Goal: Task Accomplishment & Management: Complete application form

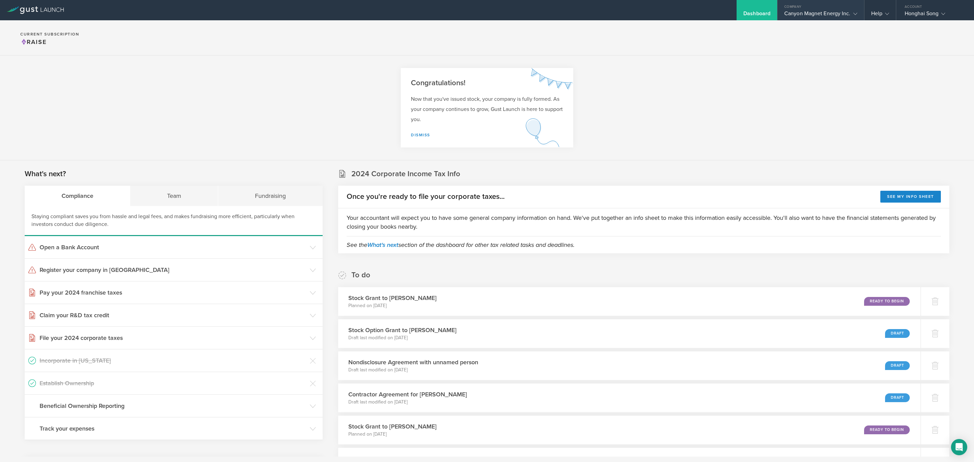
click at [815, 15] on div "Canyon Magnet Energy Inc." at bounding box center [821, 15] width 73 height 10
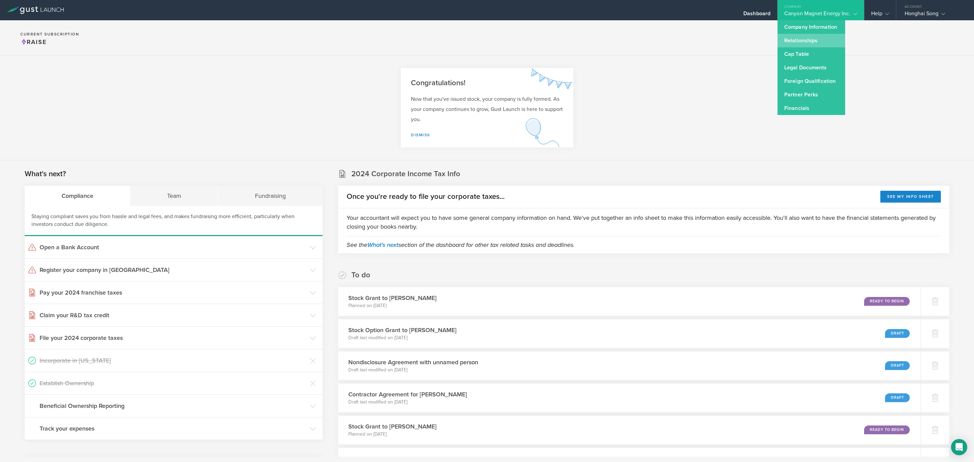
click at [820, 41] on link "Relationships" at bounding box center [812, 41] width 68 height 14
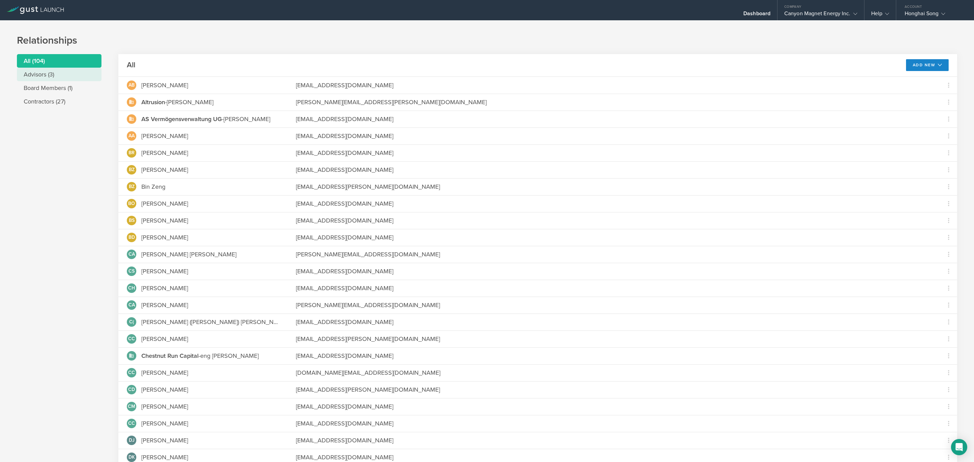
click at [65, 77] on li "Advisors (3)" at bounding box center [59, 75] width 85 height 14
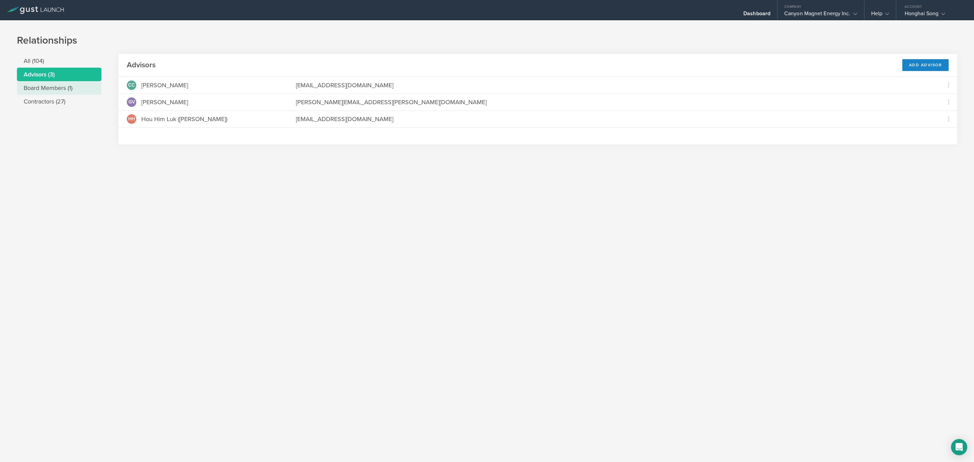
click at [66, 87] on li "Board Members (1)" at bounding box center [59, 88] width 85 height 14
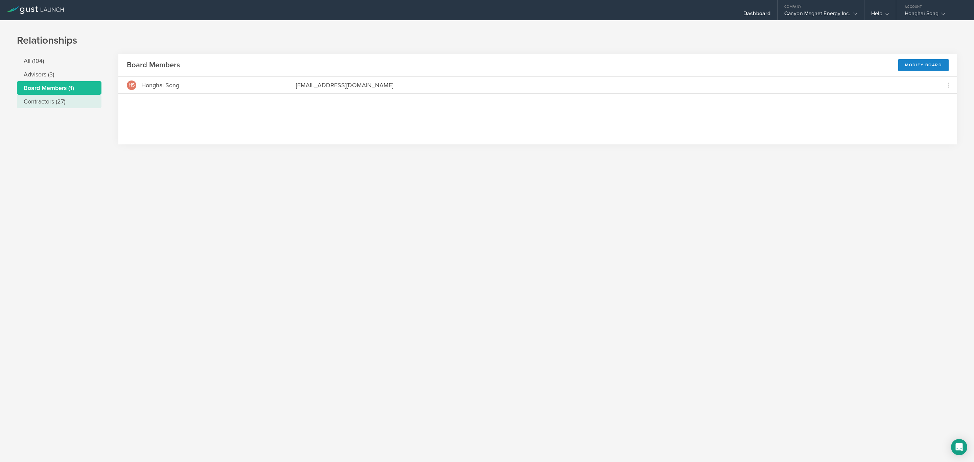
click at [73, 100] on li "Contractors (27)" at bounding box center [59, 102] width 85 height 14
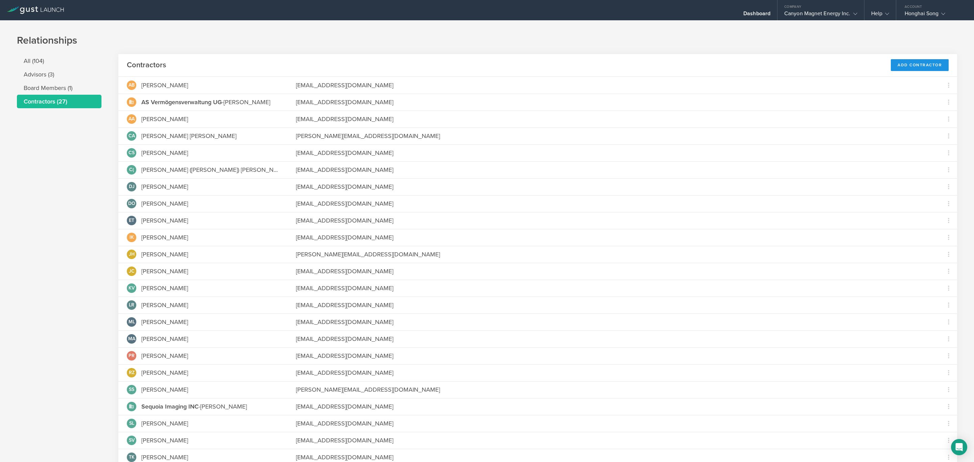
click at [916, 64] on div "Add Contractor" at bounding box center [920, 65] width 58 height 12
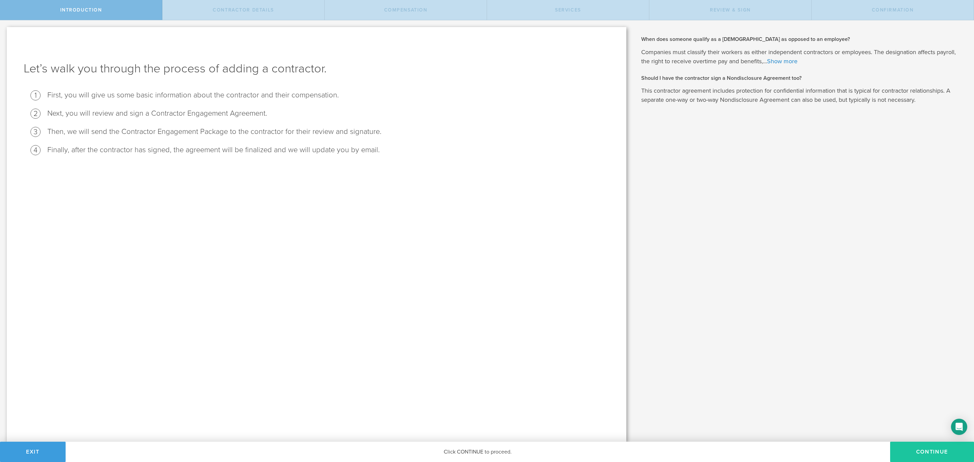
click at [924, 454] on button "Continue" at bounding box center [933, 452] width 84 height 20
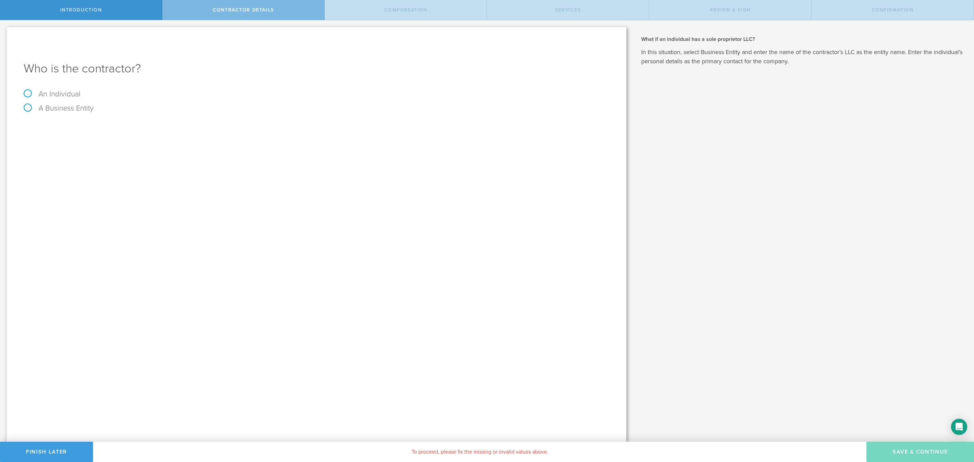
click at [66, 92] on label "An Individual" at bounding box center [52, 94] width 57 height 9
click at [4, 31] on input "An Individual" at bounding box center [2, 25] width 4 height 11
radio input "true"
click at [102, 124] on input "text" at bounding box center [341, 127] width 535 height 10
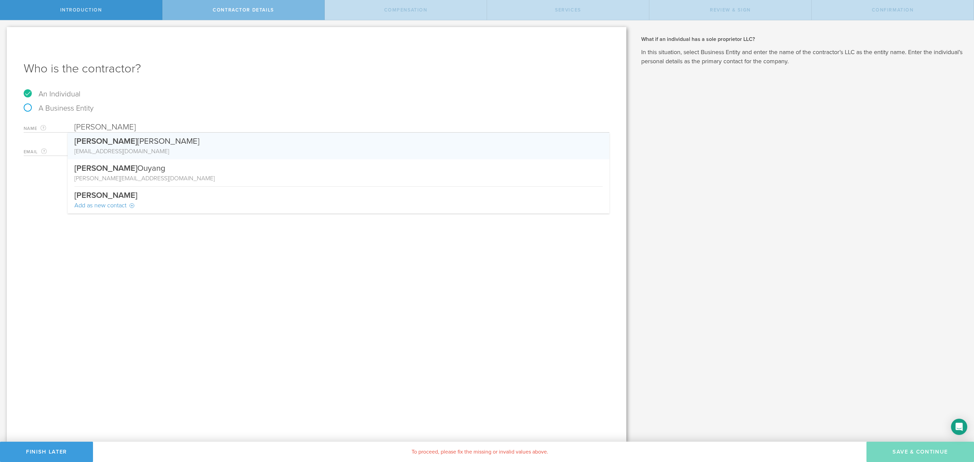
click at [125, 144] on div "Danny Kim" at bounding box center [338, 140] width 529 height 14
type input "Danny Kim"
type input "danielkiim21@gmail.com"
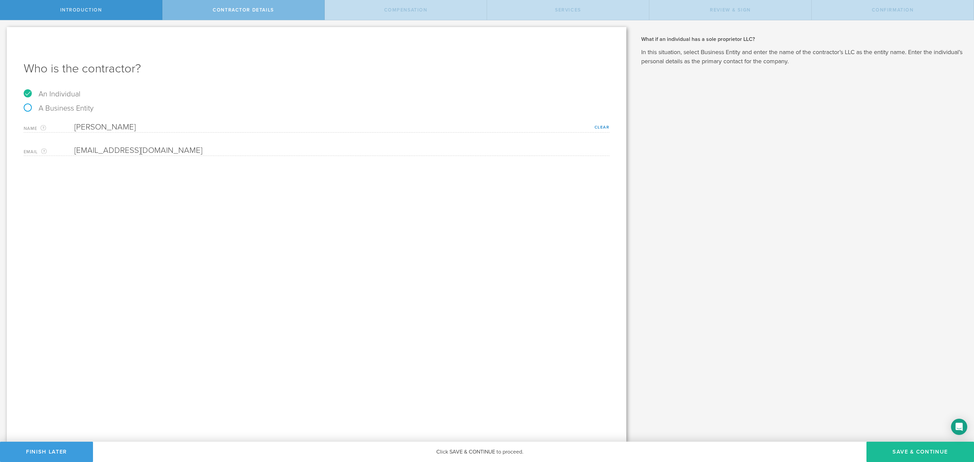
click at [198, 185] on div "Who is the contractor? An Individual A Business Entity Name The first and last …" at bounding box center [317, 234] width 620 height 415
click at [908, 443] on button "Save & Continue" at bounding box center [921, 452] width 108 height 20
select select "none"
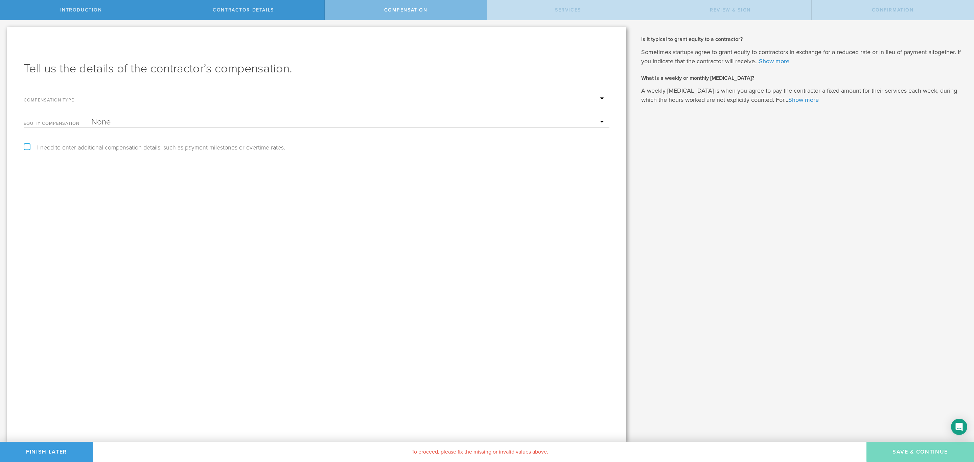
click at [119, 97] on select "Hourly Daily Weekly Retainer Monthly Retainer Project Flat Rate No cash compens…" at bounding box center [348, 99] width 515 height 10
select select "noCash"
click at [91, 94] on select "Hourly Daily Weekly Retainer Monthly Retainer Project Flat Rate No cash compens…" at bounding box center [348, 99] width 515 height 10
click at [138, 121] on select "None Stock Grant" at bounding box center [348, 122] width 515 height 10
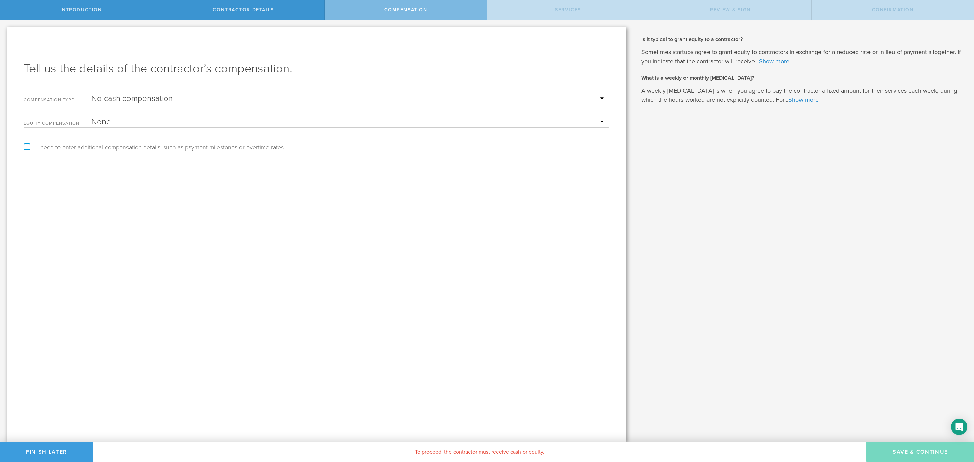
click at [43, 145] on label "I need to enter additional compensation details, such as payment milestones or …" at bounding box center [155, 147] width 262 height 6
click at [4, 31] on input "I need to enter additional compensation details, such as payment milestones or …" at bounding box center [2, 25] width 4 height 11
checkbox input "true"
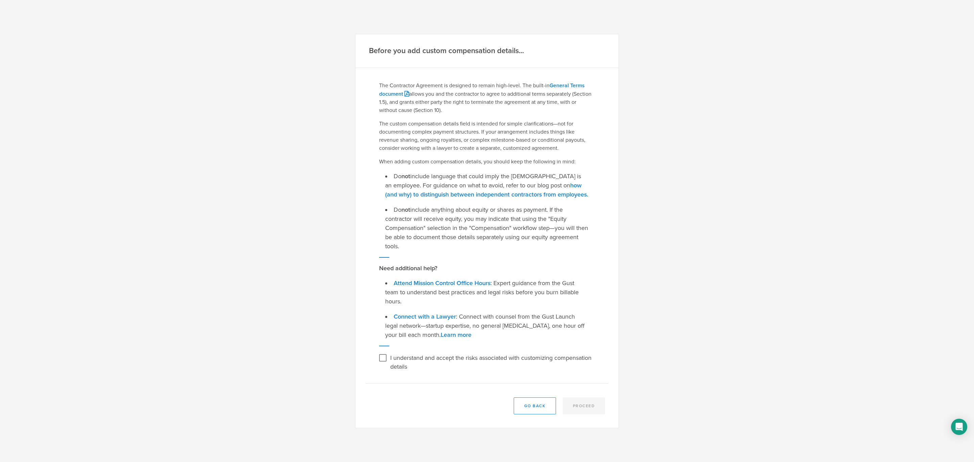
click at [444, 175] on li "Do not include language that could imply the contractor is an employee. For gui…" at bounding box center [487, 185] width 204 height 27
click at [422, 227] on li "Do not include anything about equity or shares as payment. If the contractor wi…" at bounding box center [487, 228] width 204 height 46
click at [385, 356] on input "I understand and accept the risks associated with customizing compensation deta…" at bounding box center [383, 358] width 11 height 11
checkbox input "true"
click at [593, 403] on button "Proceed" at bounding box center [584, 406] width 43 height 17
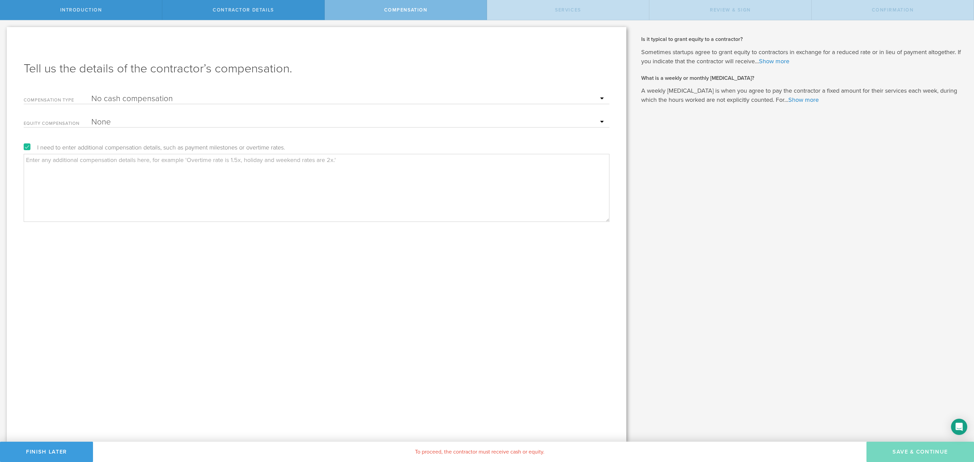
click at [221, 170] on textarea at bounding box center [317, 188] width 586 height 68
click at [388, 164] on textarea "Danny has shown great passion for superconducting magnet technology and he is w…" at bounding box center [317, 188] width 586 height 68
type textarea "Danny has shown great passion for superconducting magnet technology and he is w…"
click at [386, 253] on div "Tell us the details of the contractor’s compensation. Compensation Type Hourly …" at bounding box center [317, 234] width 620 height 415
click at [372, 181] on textarea "Danny has shown great passion for superconducting magnet technology and he is w…" at bounding box center [317, 188] width 586 height 68
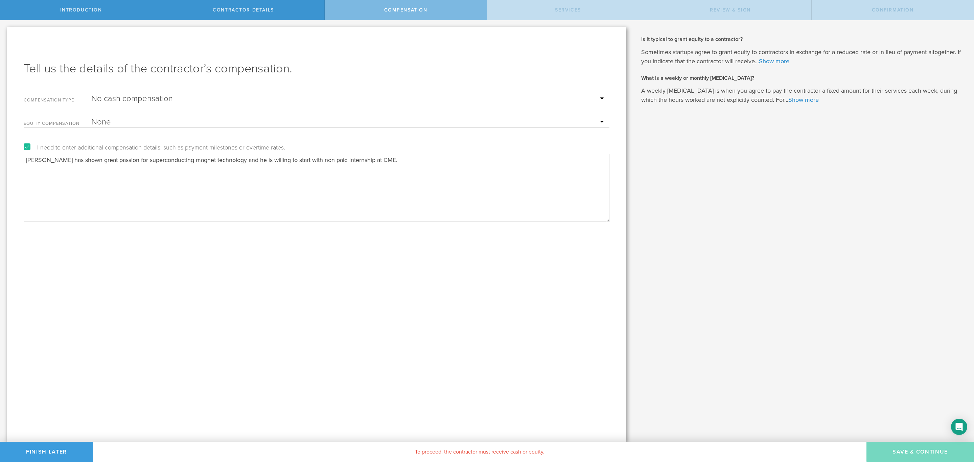
click at [390, 166] on textarea "Danny has shown great passion for superconducting magnet technology and he is w…" at bounding box center [317, 188] width 586 height 68
click at [404, 163] on textarea "Danny has shown great passion for superconducting magnet technology and he is w…" at bounding box center [317, 188] width 586 height 68
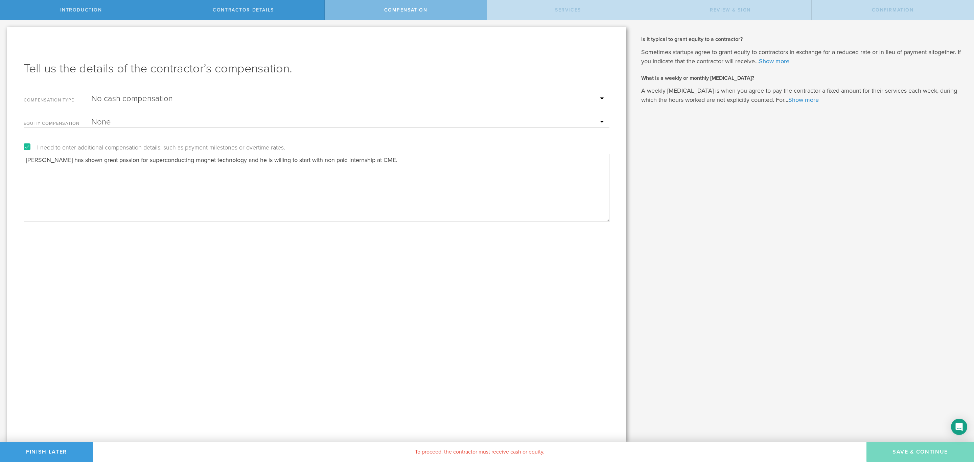
click at [285, 97] on select "Hourly Daily Weekly Retainer Monthly Retainer Project Flat Rate No cash compens…" at bounding box center [348, 99] width 515 height 10
click at [281, 115] on div "Equity Compensation None Stock Grant" at bounding box center [317, 121] width 586 height 14
click at [323, 123] on select "None Stock Grant" at bounding box center [348, 122] width 515 height 10
click at [324, 123] on select "None Stock Grant" at bounding box center [348, 122] width 515 height 10
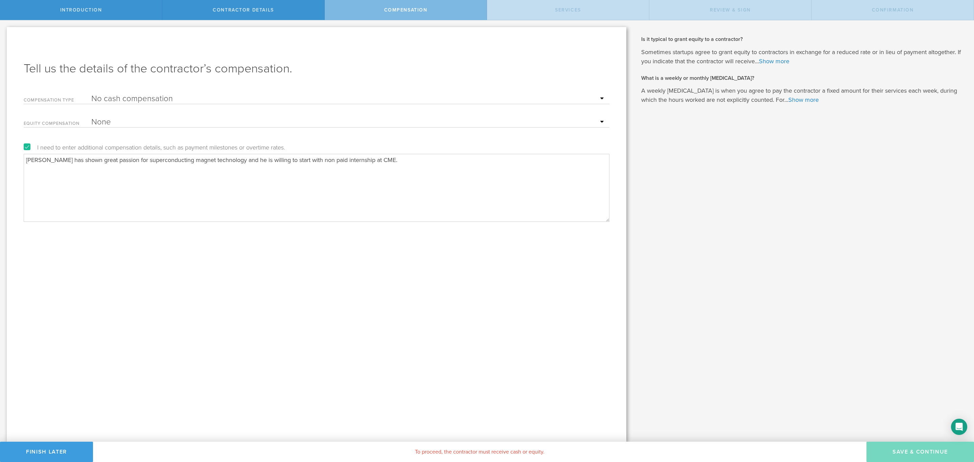
click at [345, 185] on textarea "Danny has shown great passion for superconducting magnet technology and he is w…" at bounding box center [317, 188] width 586 height 68
click at [381, 255] on div "Tell us the details of the contractor’s compensation. Compensation Type Hourly …" at bounding box center [317, 234] width 620 height 415
click at [405, 165] on textarea "Danny has shown great passion for superconducting magnet technology and he is w…" at bounding box center [317, 188] width 586 height 68
click at [26, 145] on label "I need to enter additional compensation details, such as payment milestones or …" at bounding box center [155, 147] width 262 height 6
click at [4, 31] on input "I need to enter additional compensation details, such as payment milestones or …" at bounding box center [2, 25] width 4 height 11
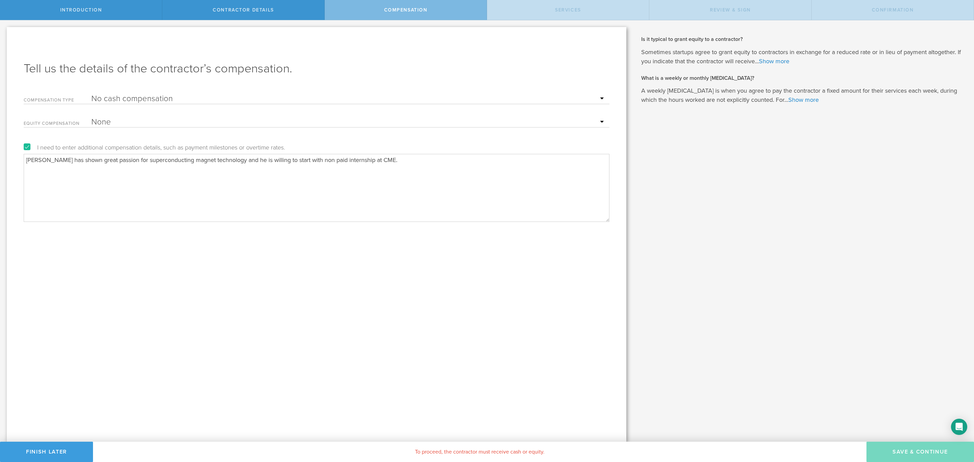
checkbox input "false"
click at [119, 121] on select "None Stock Grant" at bounding box center [348, 122] width 515 height 10
click at [130, 126] on select "None Stock Grant" at bounding box center [348, 122] width 515 height 10
click at [138, 98] on select "Hourly Daily Weekly Retainer Monthly Retainer Project Flat Rate No cash compens…" at bounding box center [348, 99] width 515 height 10
click at [91, 94] on select "Hourly Daily Weekly Retainer Monthly Retainer Project Flat Rate No cash compens…" at bounding box center [348, 99] width 515 height 10
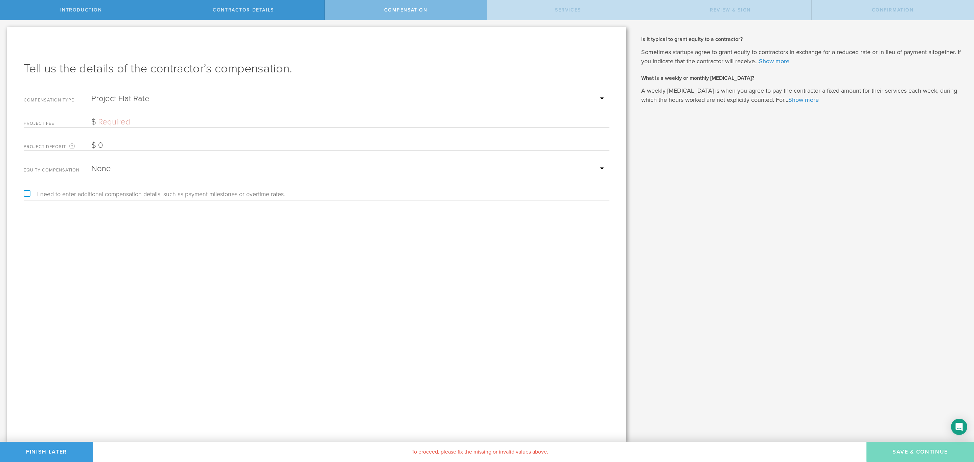
click at [128, 118] on input "text" at bounding box center [348, 122] width 515 height 10
click at [177, 66] on h1 "Tell us the details of the contractor’s compensation." at bounding box center [317, 69] width 586 height 16
click at [124, 98] on select "Hourly Daily Weekly Retainer Monthly Retainer Project Flat Rate No cash compens…" at bounding box center [348, 99] width 515 height 10
select select "monthlyRetainer"
click at [91, 94] on select "Hourly Daily Weekly Retainer Monthly Retainer Project Flat Rate No cash compens…" at bounding box center [348, 99] width 515 height 10
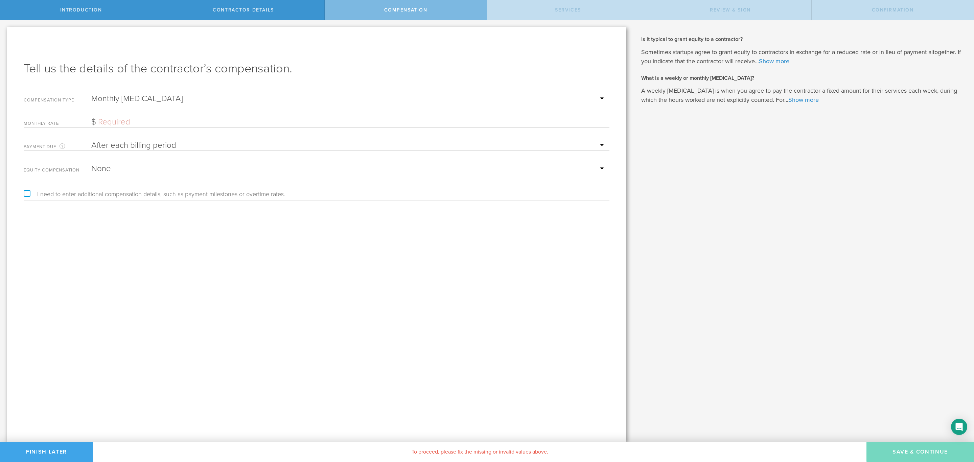
click at [63, 448] on button "Finish Later" at bounding box center [46, 452] width 93 height 20
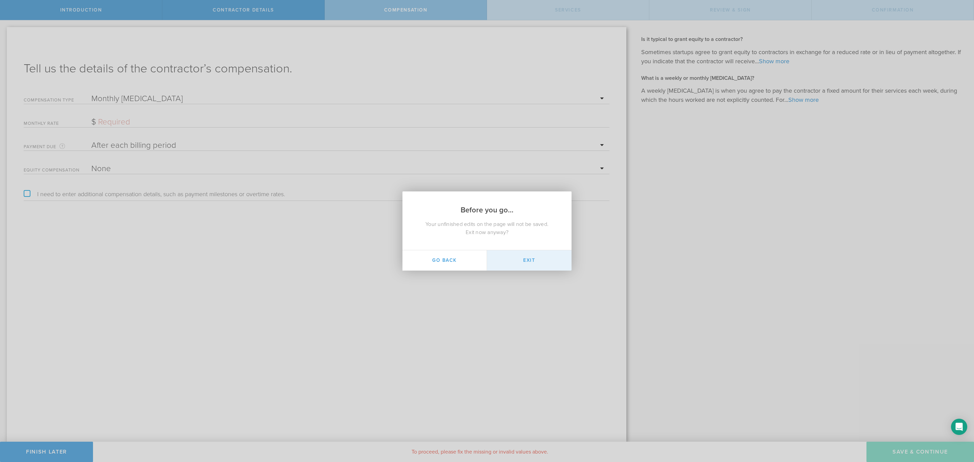
click at [530, 260] on button "Exit" at bounding box center [529, 260] width 85 height 20
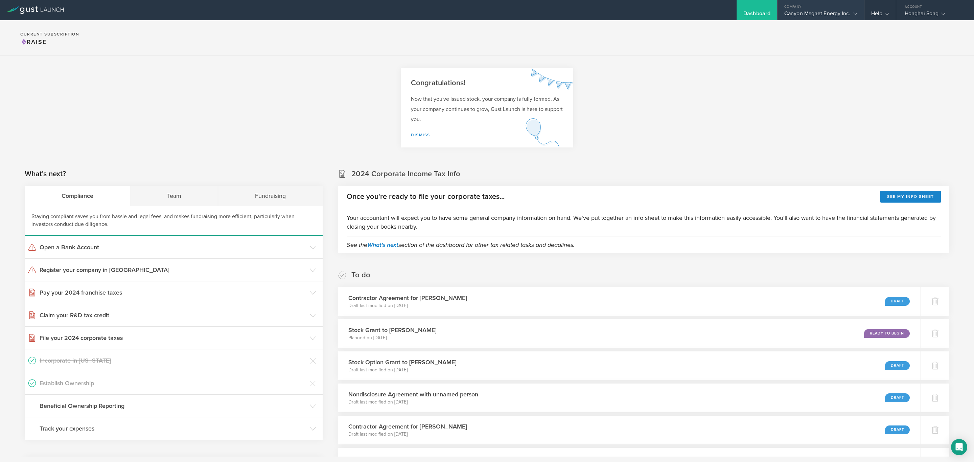
click at [830, 10] on div "Canyon Magnet Energy Inc." at bounding box center [821, 15] width 73 height 10
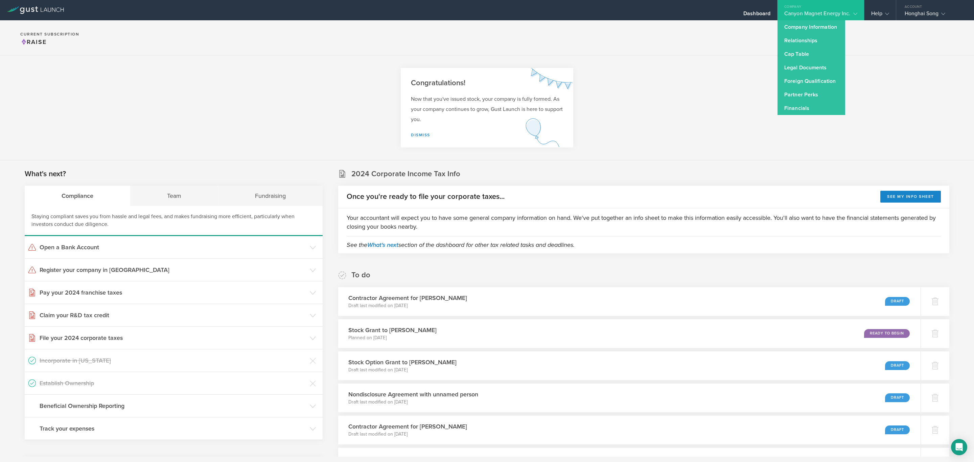
click at [719, 57] on section "Congratulations! Now that you've issued stock, your company is fully formed. As…" at bounding box center [487, 107] width 974 height 105
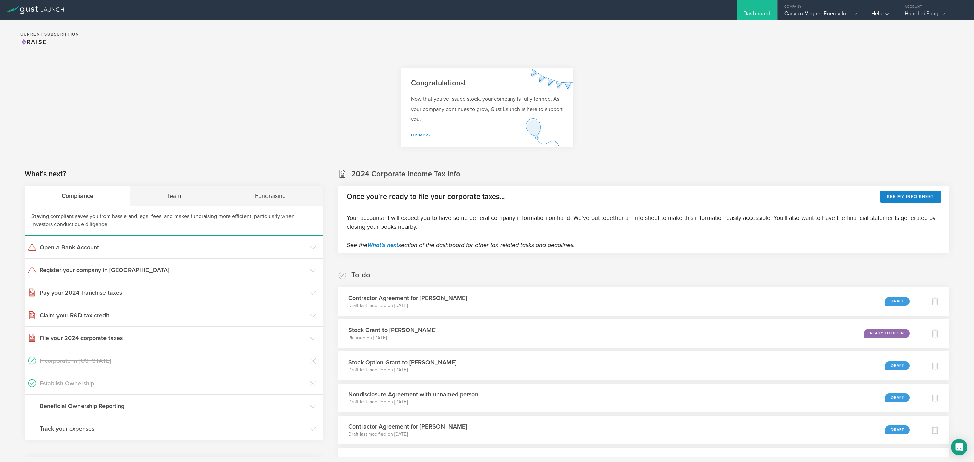
click at [740, 68] on section "Congratulations! Now that you've issued stock, your company is fully formed. As…" at bounding box center [487, 107] width 974 height 105
click at [846, 14] on div "Canyon Magnet Energy Inc." at bounding box center [821, 15] width 73 height 10
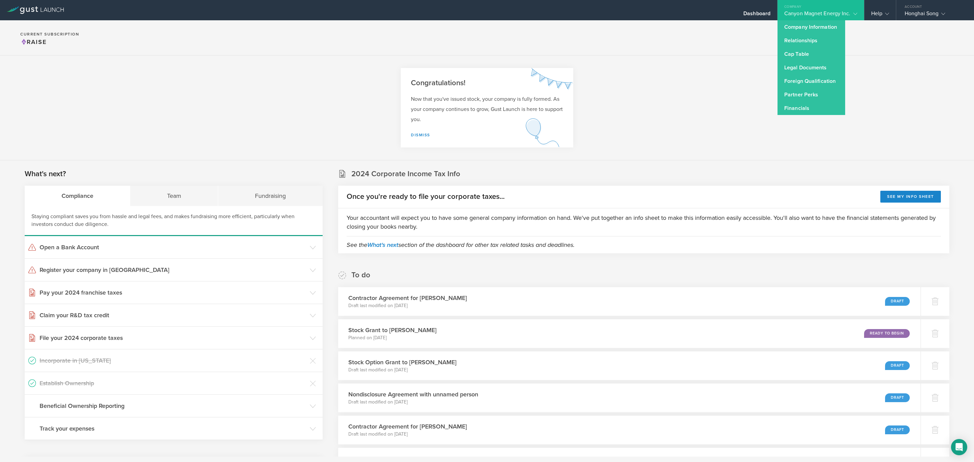
click at [734, 69] on section "Congratulations! Now that you've issued stock, your company is fully formed. As…" at bounding box center [487, 107] width 974 height 105
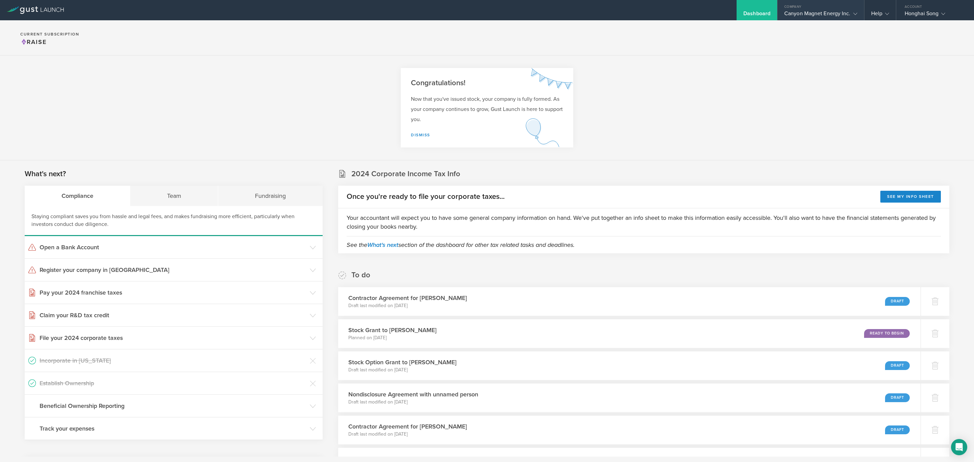
click at [813, 12] on div "Canyon Magnet Energy Inc." at bounding box center [821, 15] width 73 height 10
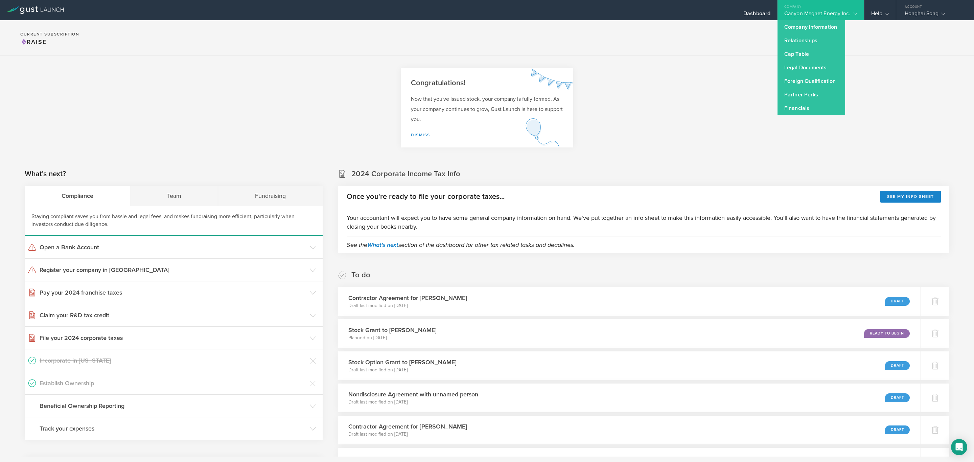
click at [717, 75] on section "Congratulations! Now that you've issued stock, your company is fully formed. As…" at bounding box center [487, 107] width 974 height 105
